Goal: Task Accomplishment & Management: Use online tool/utility

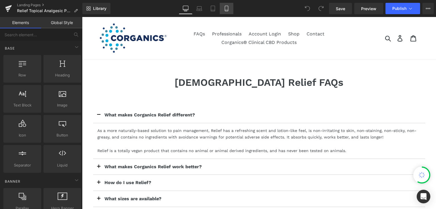
click at [226, 9] on icon at bounding box center [227, 9] width 6 height 6
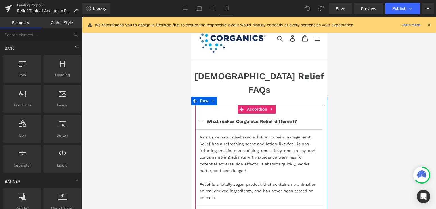
click at [202, 114] on button "button" at bounding box center [200, 122] width 11 height 16
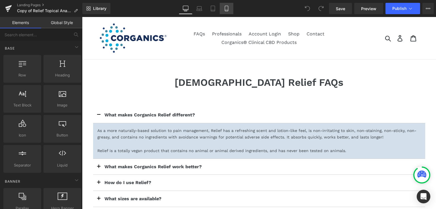
click at [228, 6] on icon at bounding box center [227, 9] width 6 height 6
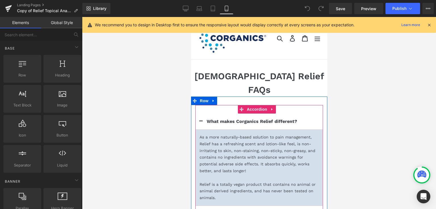
click at [201, 123] on span "button" at bounding box center [201, 123] width 0 height 0
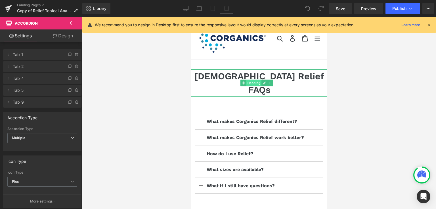
click at [254, 80] on span "Heading" at bounding box center [253, 83] width 15 height 7
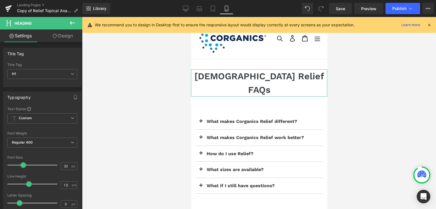
click at [60, 31] on link "Design" at bounding box center [62, 35] width 41 height 13
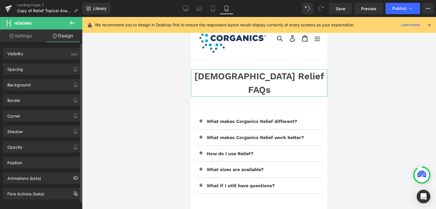
type input "0"
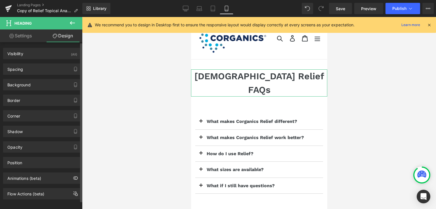
type input "0"
click at [10, 70] on div "Spacing" at bounding box center [15, 68] width 16 height 8
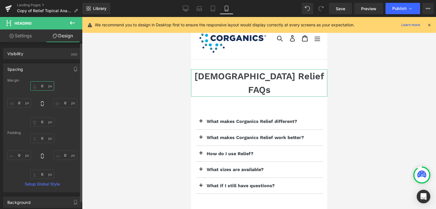
click at [42, 83] on input "0" at bounding box center [42, 85] width 24 height 9
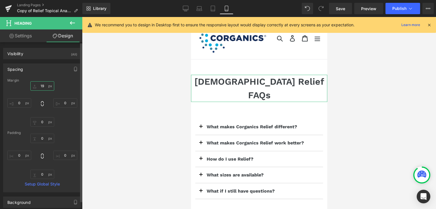
type input "20"
click at [342, 8] on span "Save" at bounding box center [340, 9] width 9 height 6
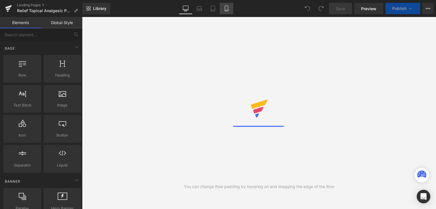
click at [228, 7] on icon at bounding box center [226, 8] width 3 height 5
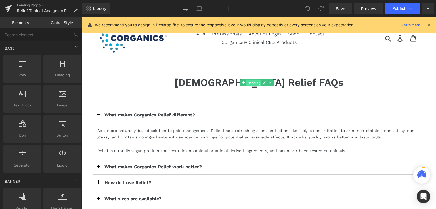
click at [256, 82] on span "Heading" at bounding box center [253, 82] width 15 height 7
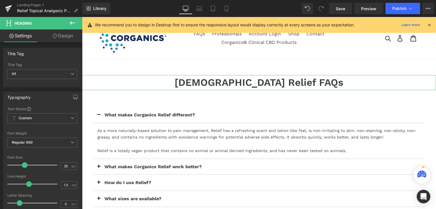
click at [65, 34] on link "Design" at bounding box center [62, 35] width 41 height 13
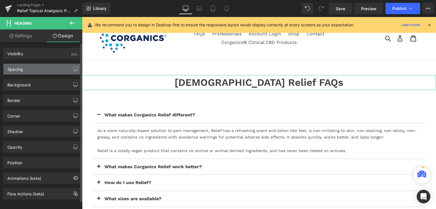
click at [20, 70] on div "Spacing" at bounding box center [15, 68] width 16 height 8
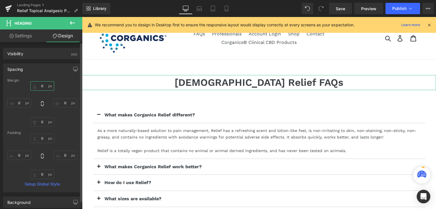
click at [40, 85] on input "0" at bounding box center [42, 85] width 24 height 9
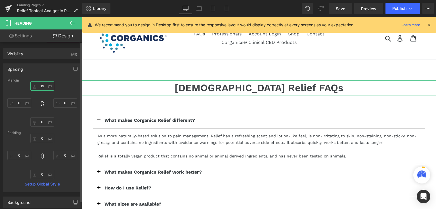
type input "20"
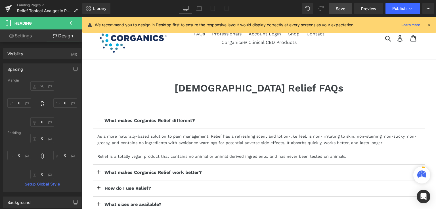
click at [339, 7] on span "Save" at bounding box center [340, 9] width 9 height 6
